Goal: Task Accomplishment & Management: Complete application form

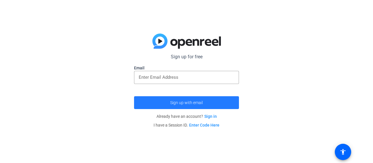
click at [190, 103] on span "Sign up with email" at bounding box center [186, 103] width 33 height 0
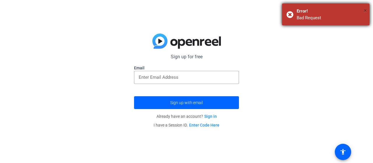
click at [364, 10] on span "×" at bounding box center [365, 10] width 3 height 7
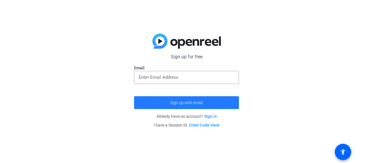
click at [192, 103] on span "Sign up with email" at bounding box center [186, 103] width 33 height 0
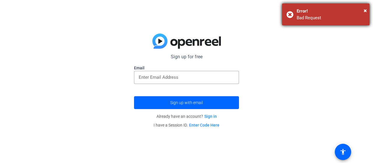
click at [368, 8] on div "× Error! Bad Request" at bounding box center [325, 14] width 87 height 22
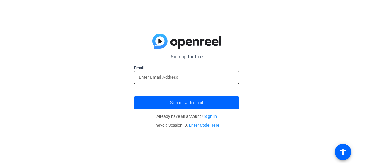
click at [173, 75] on input "email" at bounding box center [187, 77] width 96 height 7
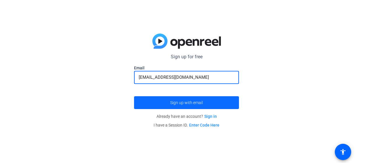
type input "[EMAIL_ADDRESS][DOMAIN_NAME]"
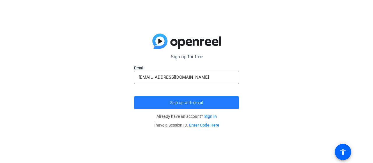
click at [190, 103] on span "Sign up with email" at bounding box center [186, 103] width 33 height 0
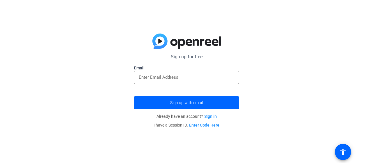
click at [214, 116] on link "Sign in" at bounding box center [210, 116] width 13 height 5
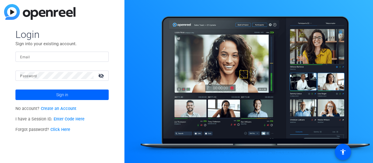
click at [61, 108] on link "Create an Account" at bounding box center [59, 108] width 36 height 5
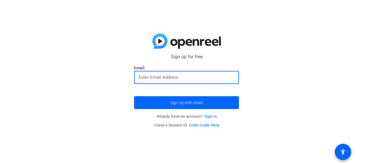
click at [147, 76] on input "email" at bounding box center [187, 77] width 96 height 7
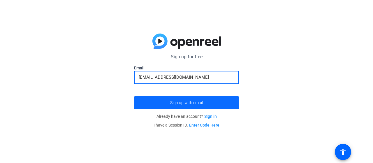
type input "[EMAIL_ADDRESS][DOMAIN_NAME]"
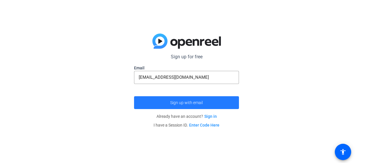
click at [165, 105] on span "submit" at bounding box center [186, 103] width 105 height 14
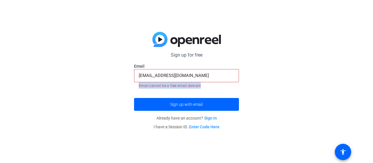
drag, startPoint x: 199, startPoint y: 86, endPoint x: 123, endPoint y: 87, distance: 76.1
click at [123, 87] on div "Sign up for free Email [EMAIL_ADDRESS][DOMAIN_NAME] Email cannot be a free emai…" at bounding box center [186, 81] width 373 height 163
